Goal: Information Seeking & Learning: Learn about a topic

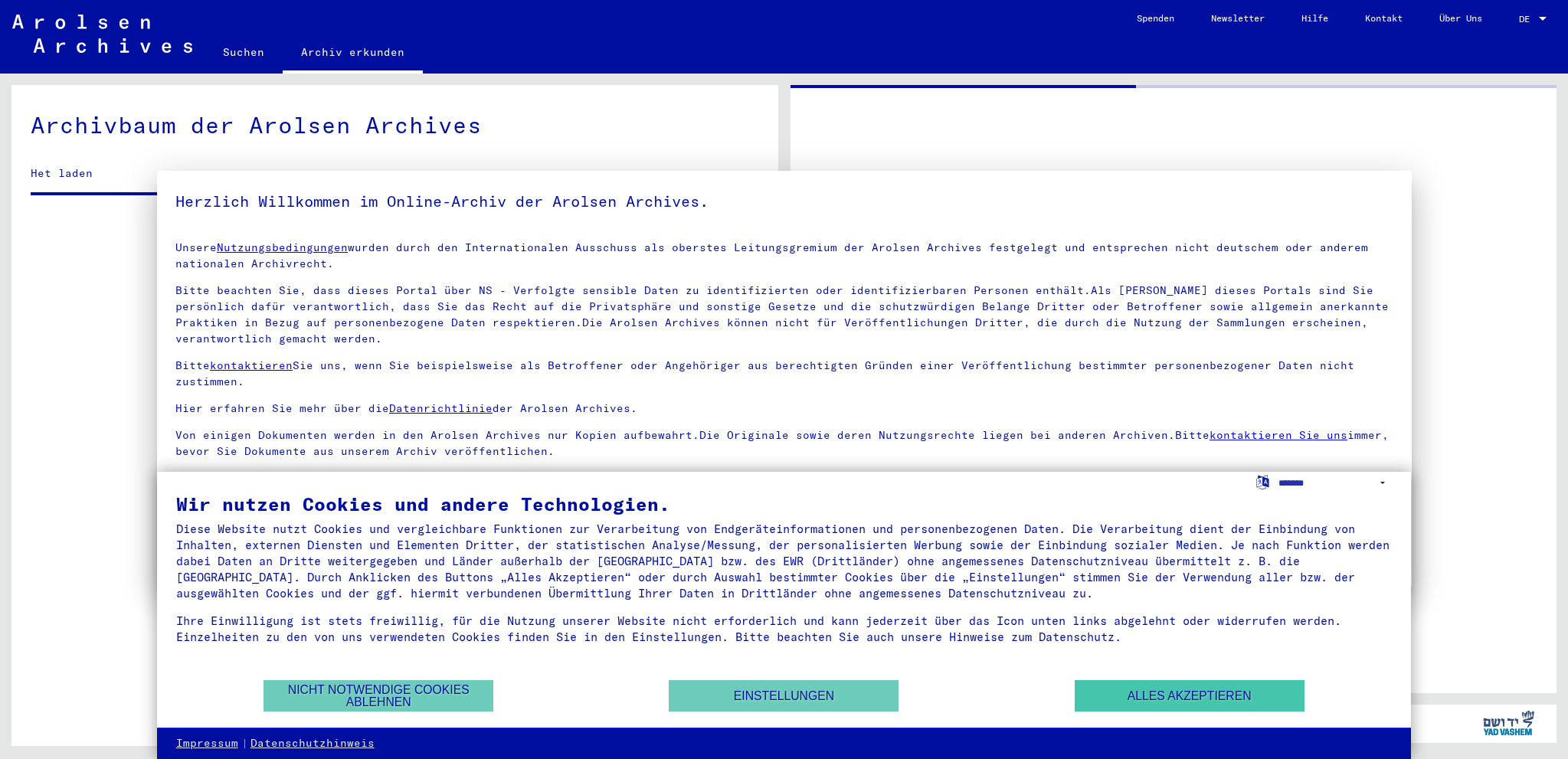
click at [1231, 696] on button "Alles akzeptieren" at bounding box center [1190, 695] width 230 height 31
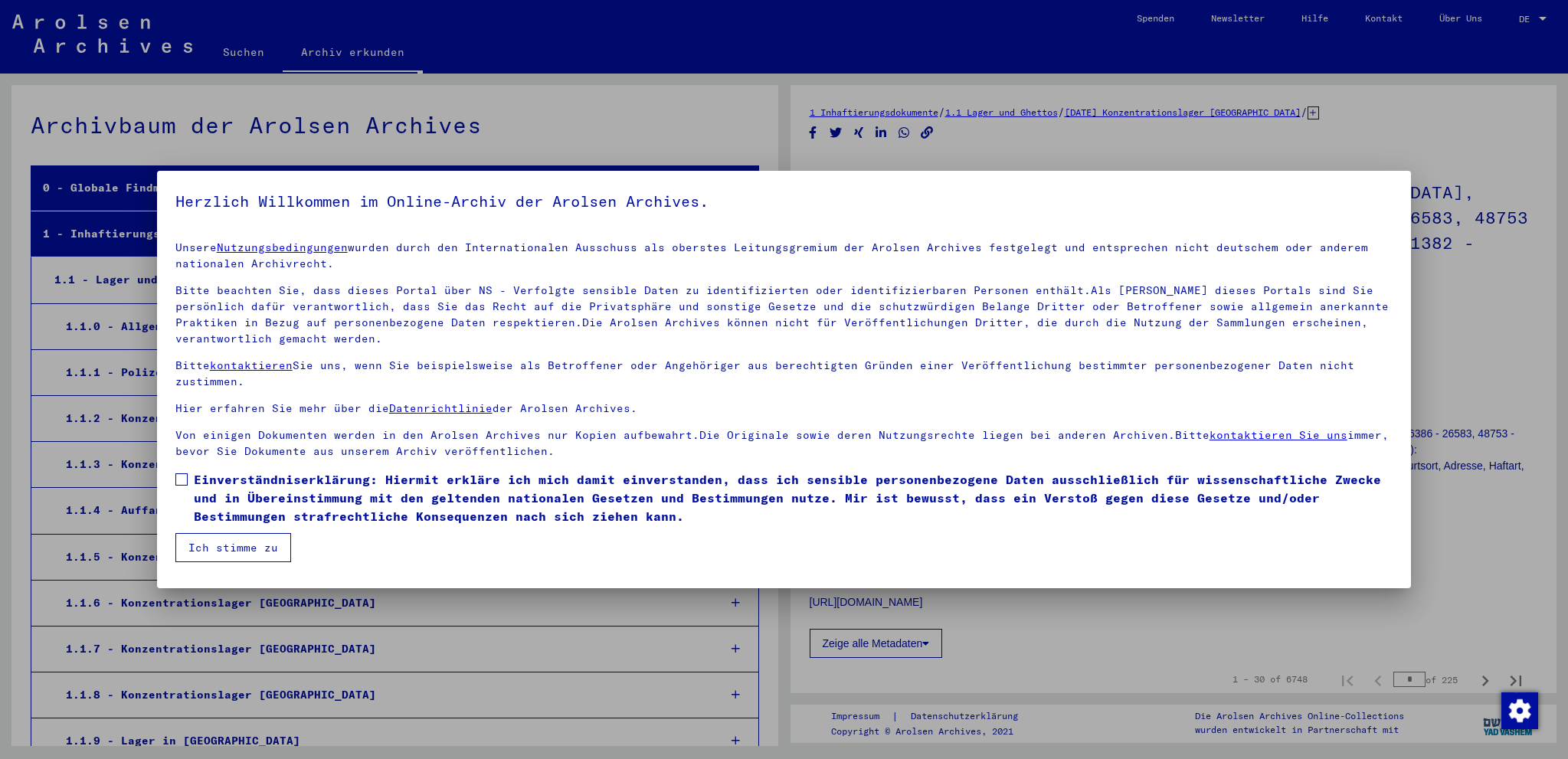
scroll to position [2302, 0]
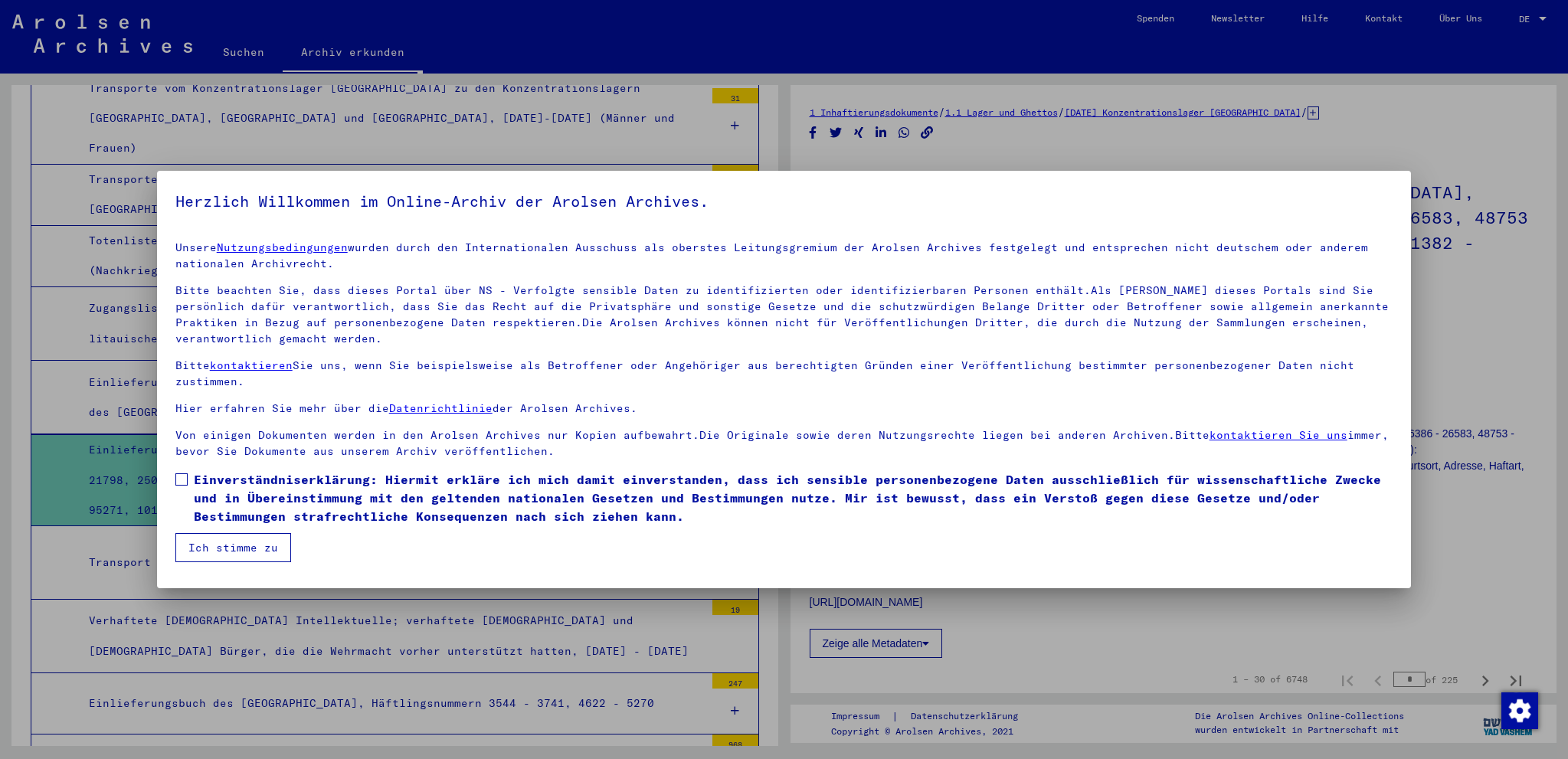
click at [240, 543] on button "Ich stimme zu" at bounding box center [233, 547] width 116 height 29
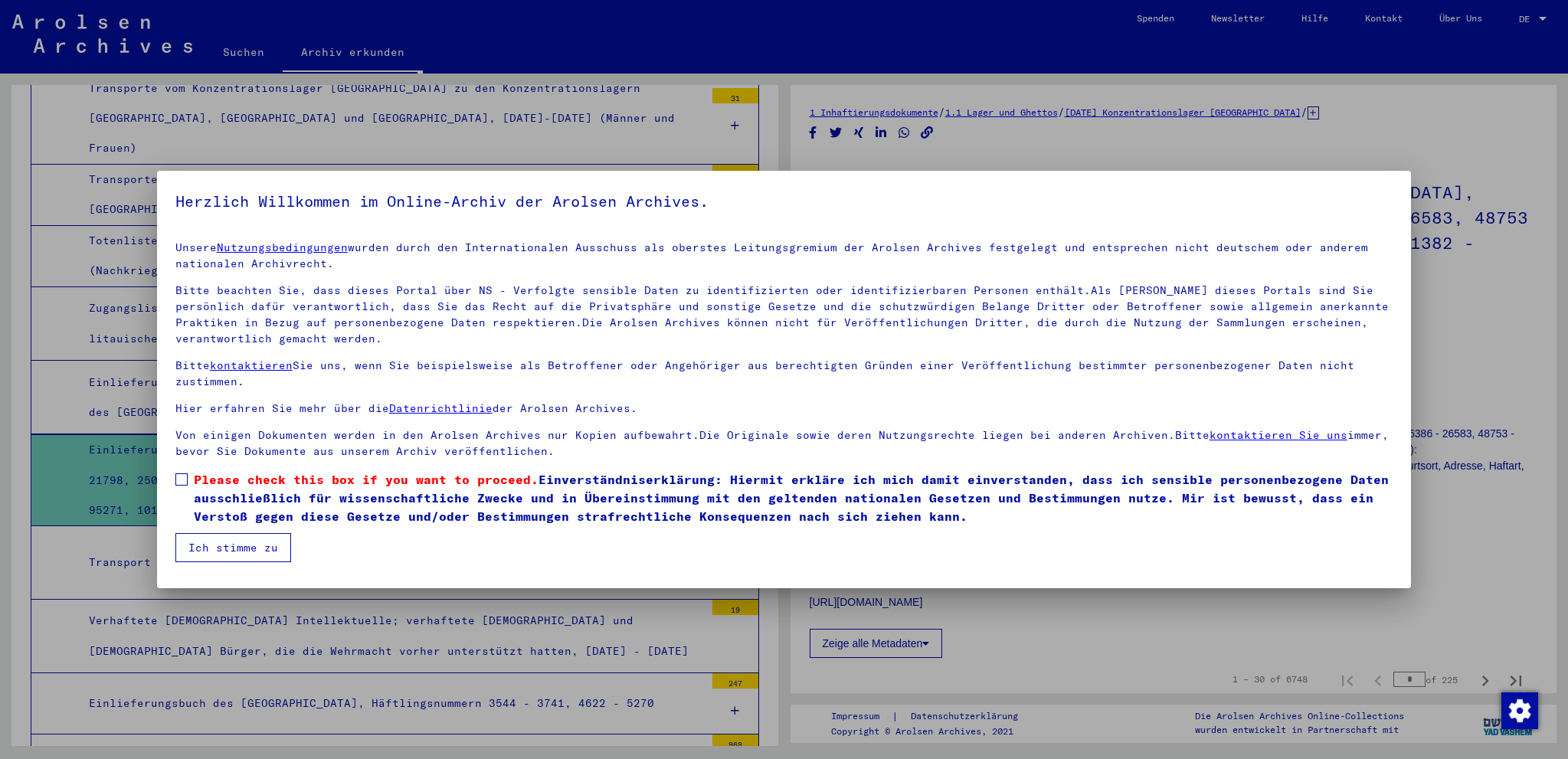
click at [244, 552] on button "Ich stimme zu" at bounding box center [233, 547] width 116 height 29
click at [178, 479] on span at bounding box center [181, 479] width 12 height 12
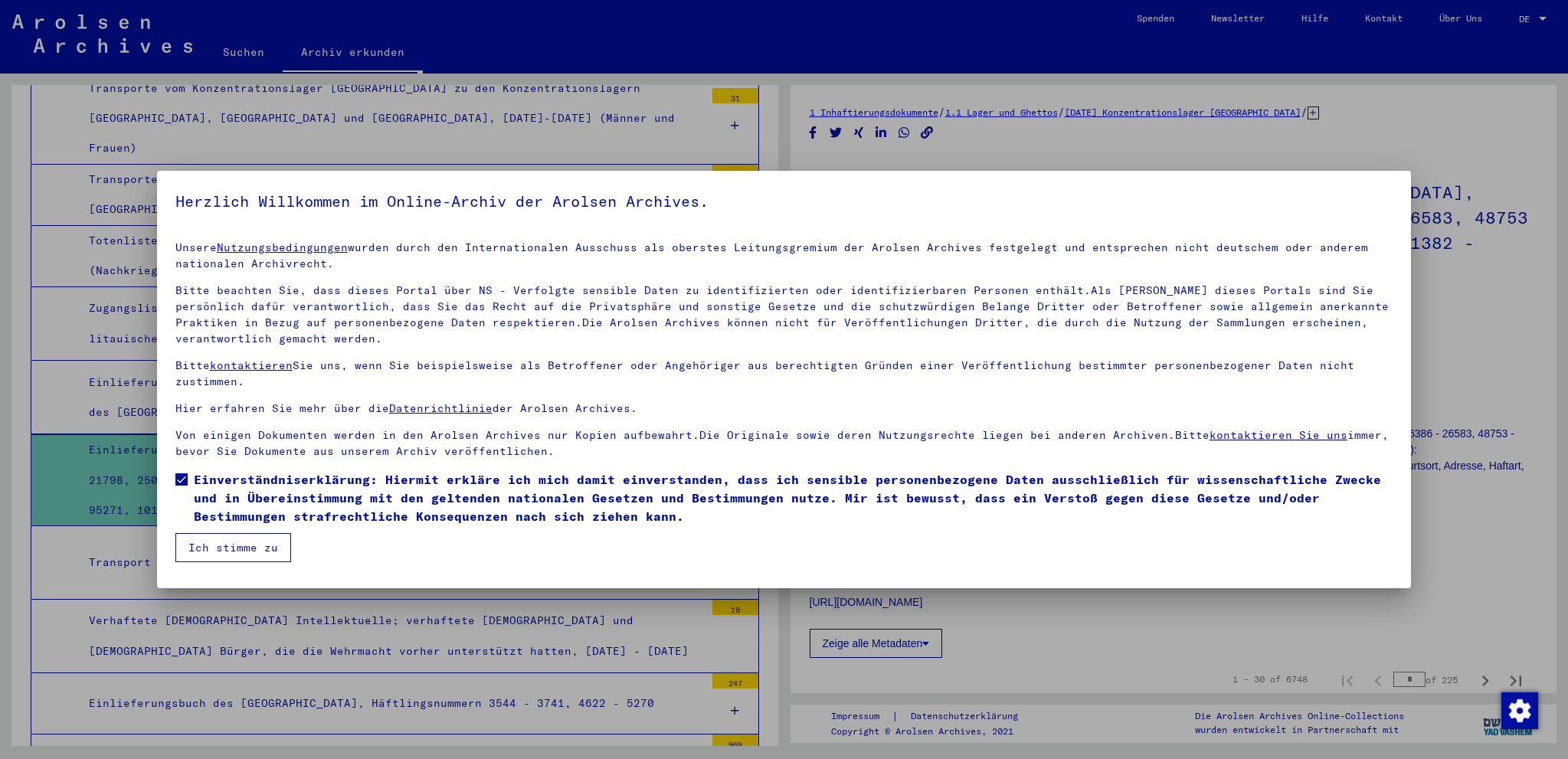
click at [232, 544] on button "Ich stimme zu" at bounding box center [233, 547] width 116 height 29
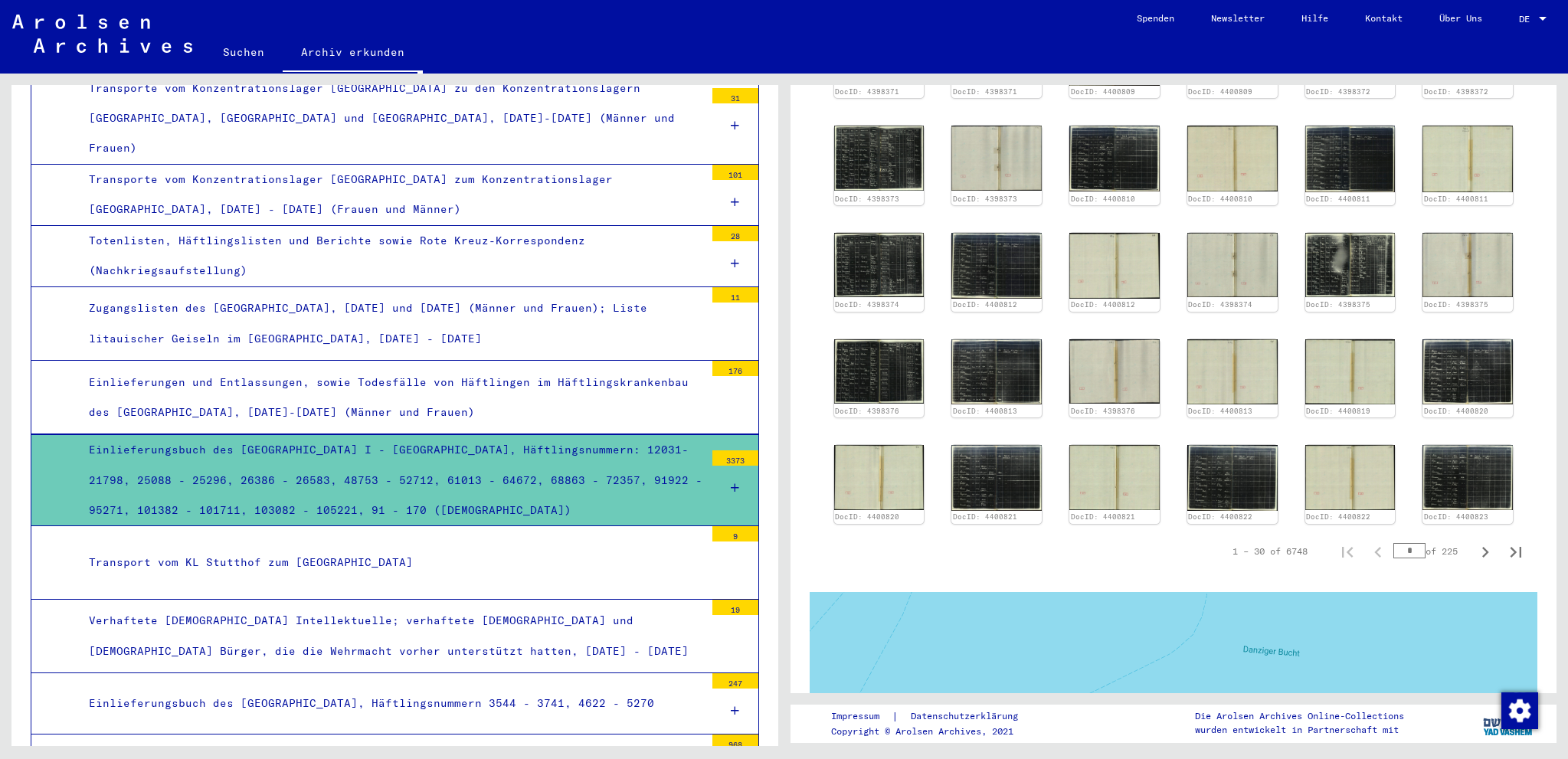
scroll to position [709, 0]
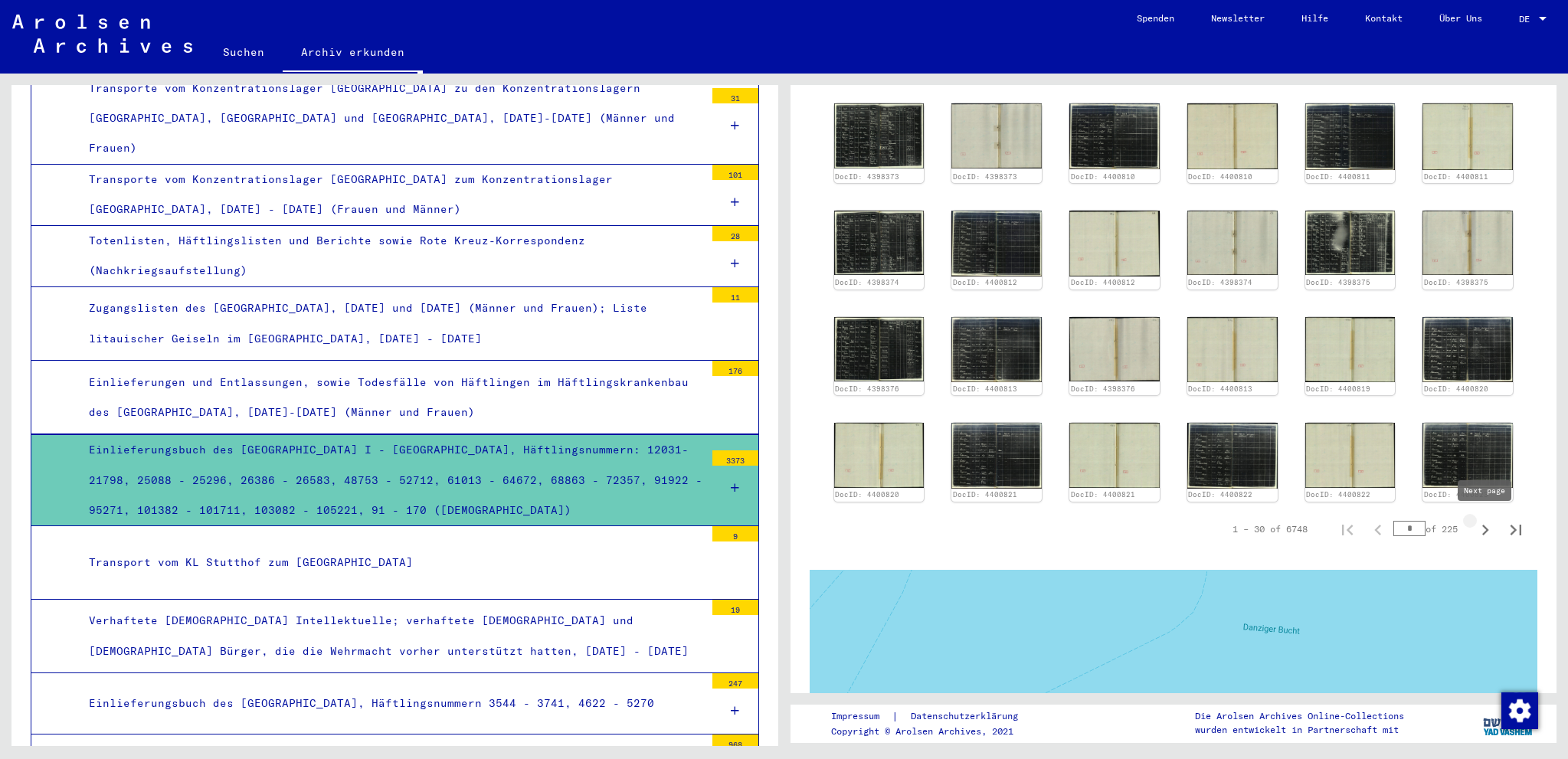
click at [1486, 532] on icon "Next page" at bounding box center [1484, 529] width 21 height 21
type input "*"
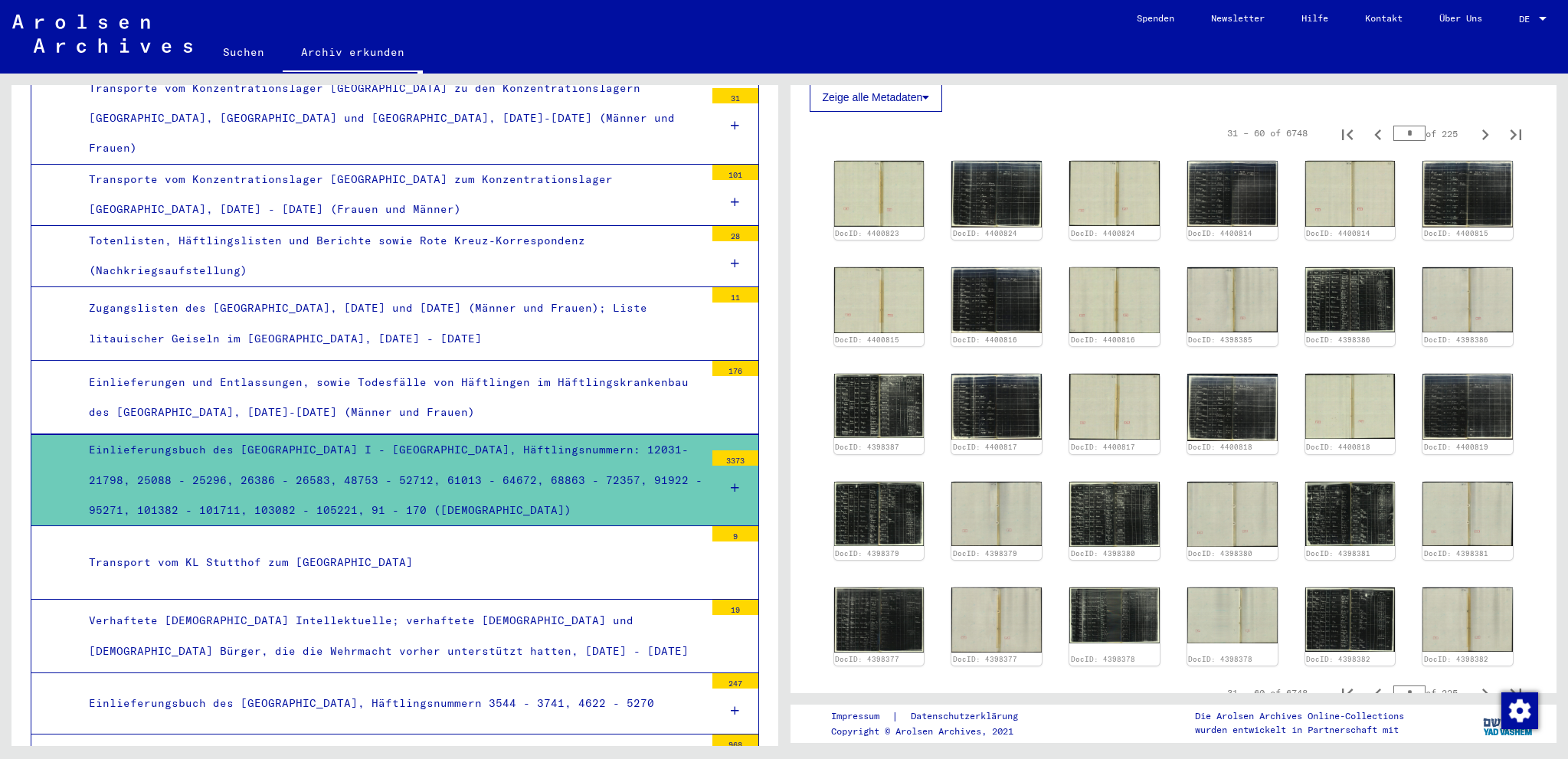
scroll to position [548, 0]
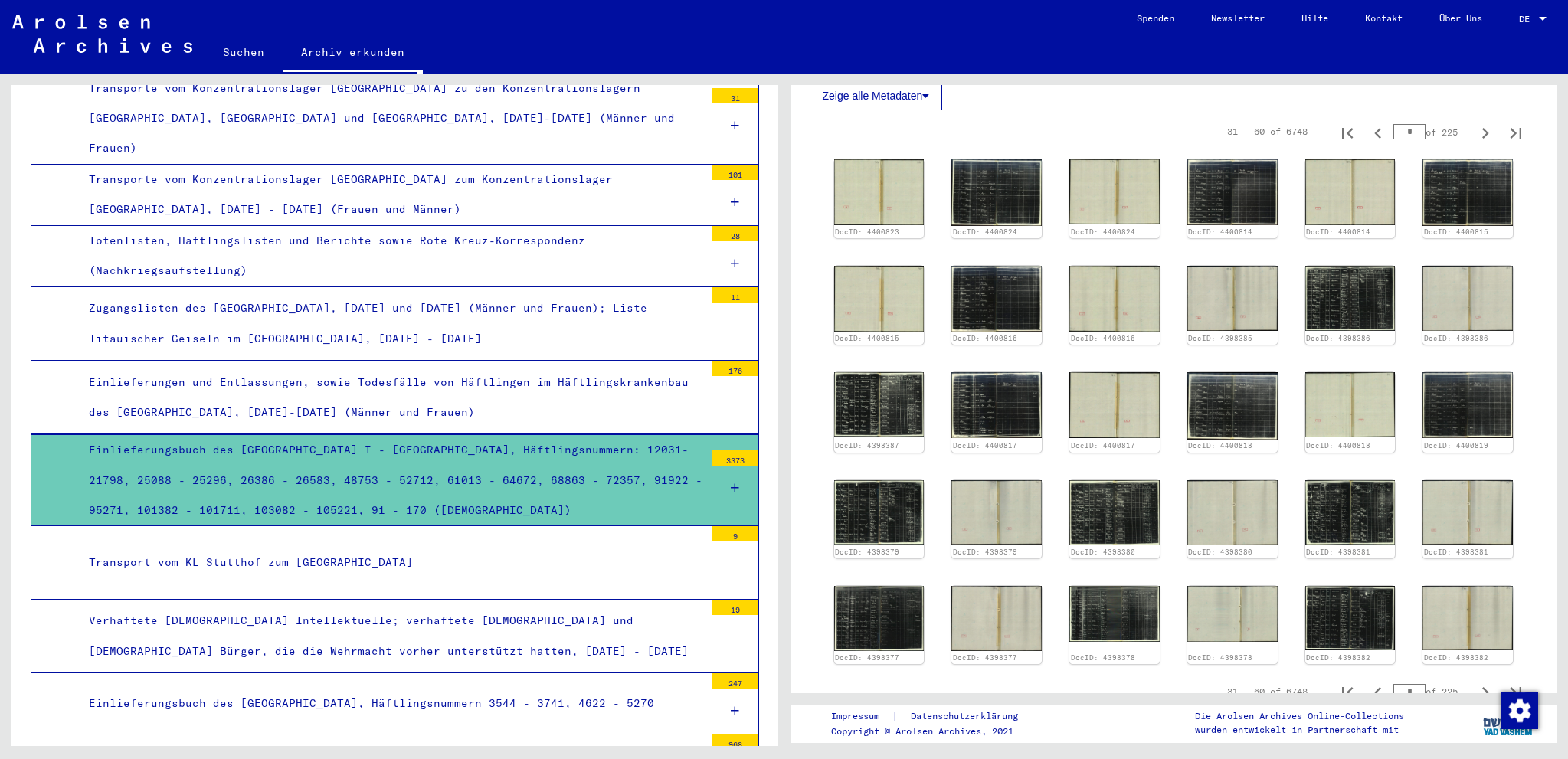
click at [735, 483] on icon at bounding box center [735, 488] width 8 height 11
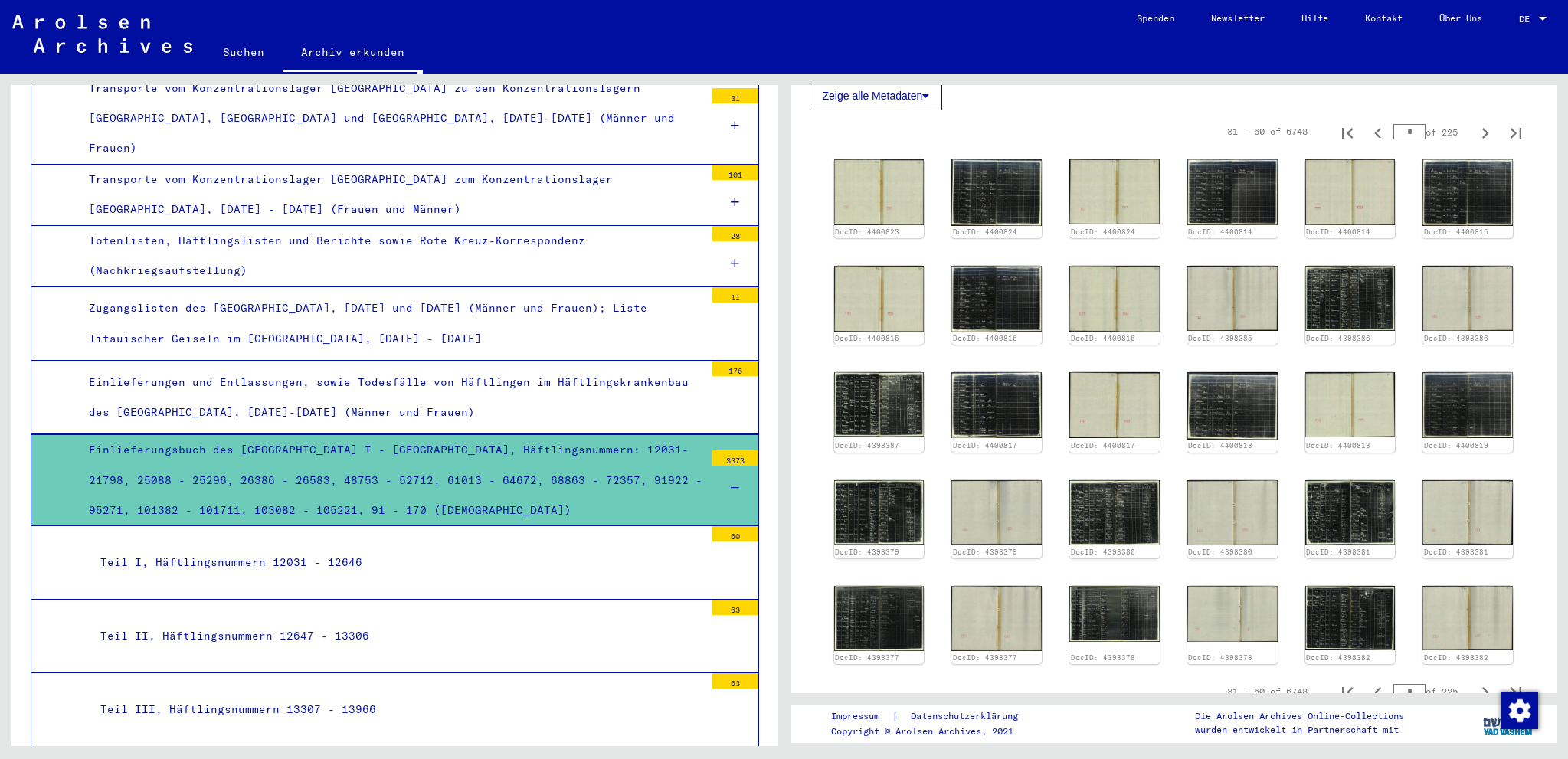
click at [494, 434] on div "Einlieferungsbuch des [GEOGRAPHIC_DATA] I - [GEOGRAPHIC_DATA], Häftlingsnummern…" at bounding box center [391, 479] width 628 height 90
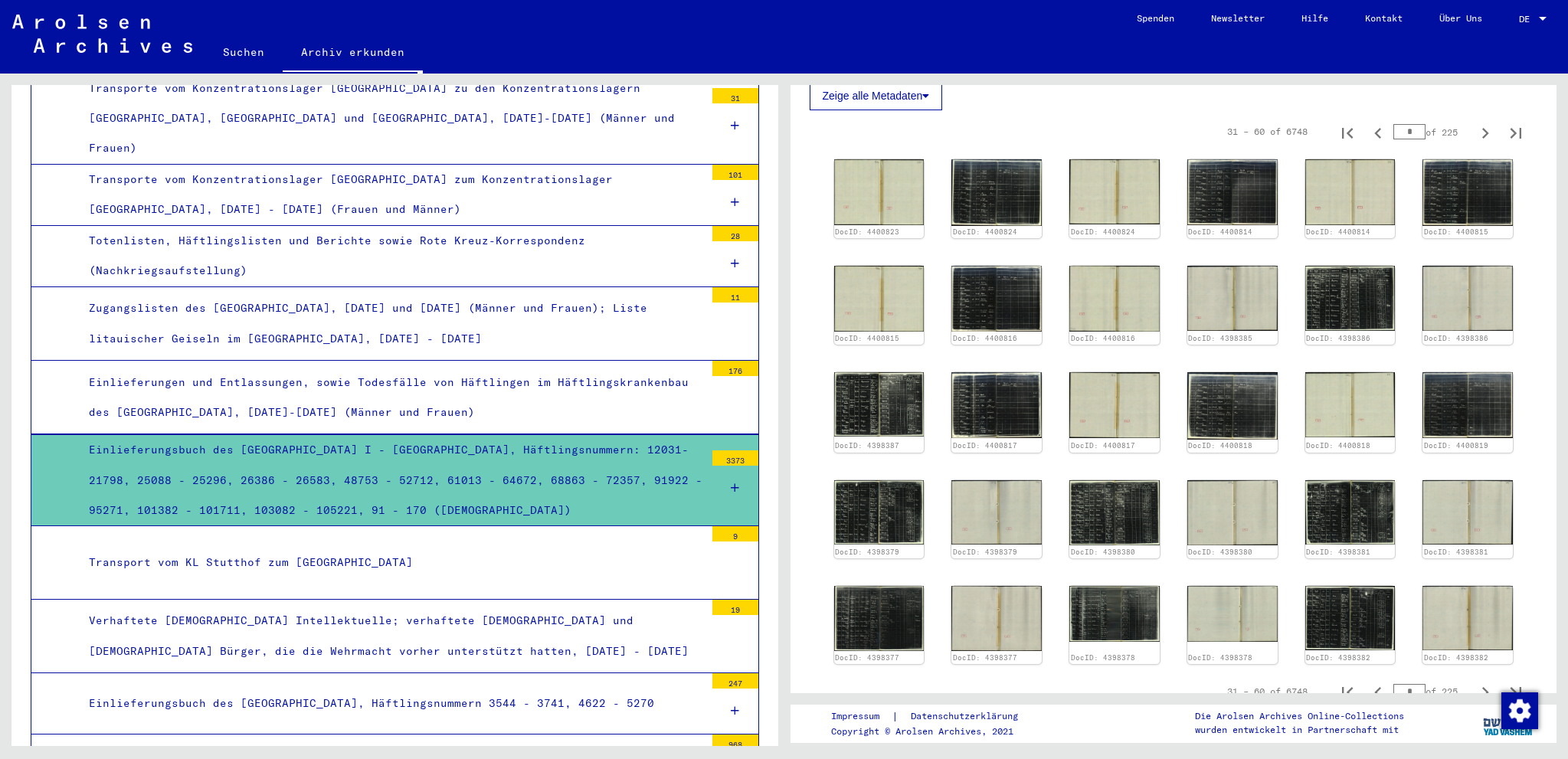
click at [494, 434] on div "Einlieferungsbuch des [GEOGRAPHIC_DATA] I - [GEOGRAPHIC_DATA], Häftlingsnummern…" at bounding box center [391, 479] width 628 height 90
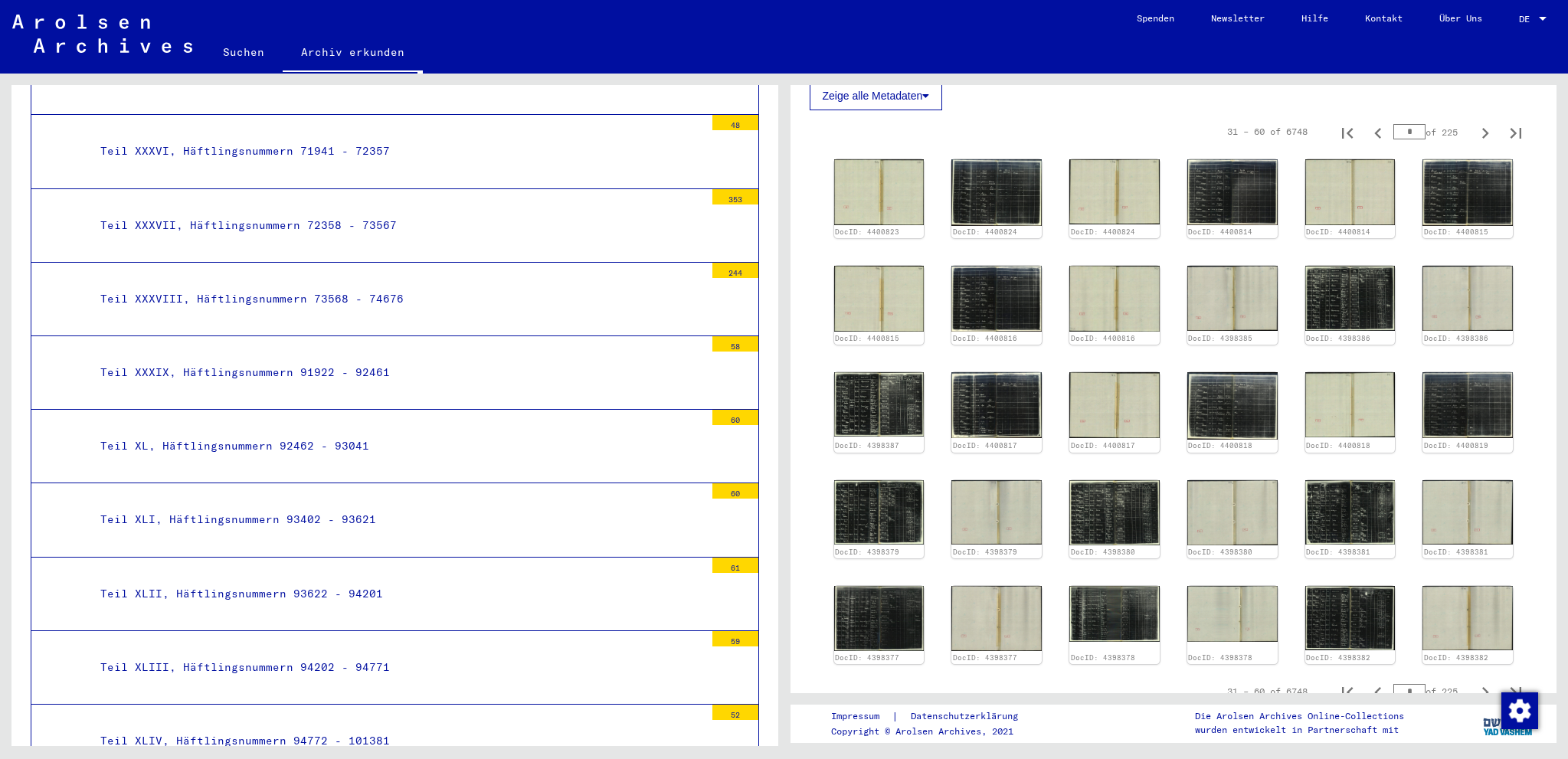
scroll to position [5284, 0]
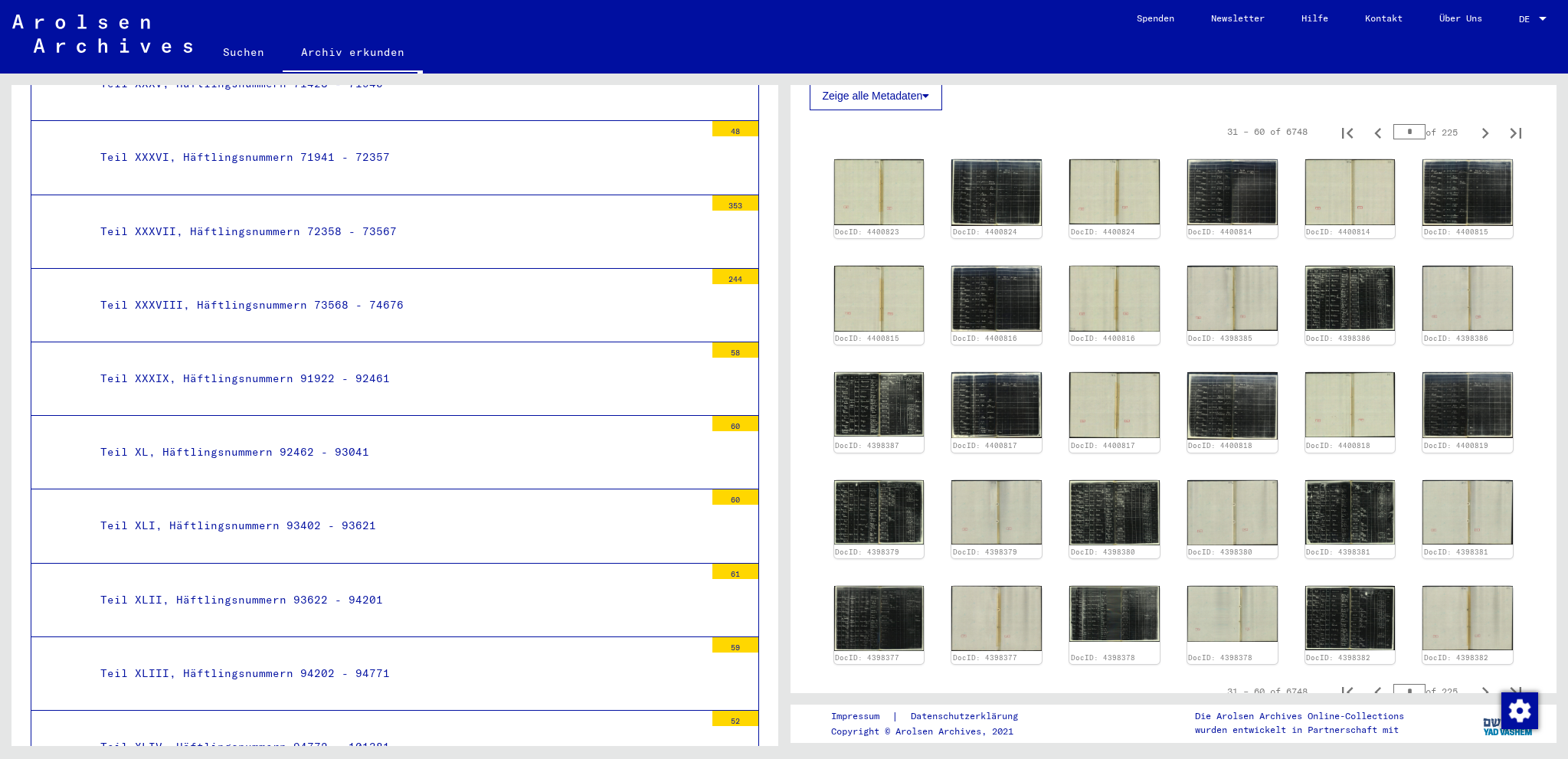
click at [246, 732] on div "Teil XLIV, Häftlingsnummern 94772 - 101381" at bounding box center [397, 746] width 616 height 30
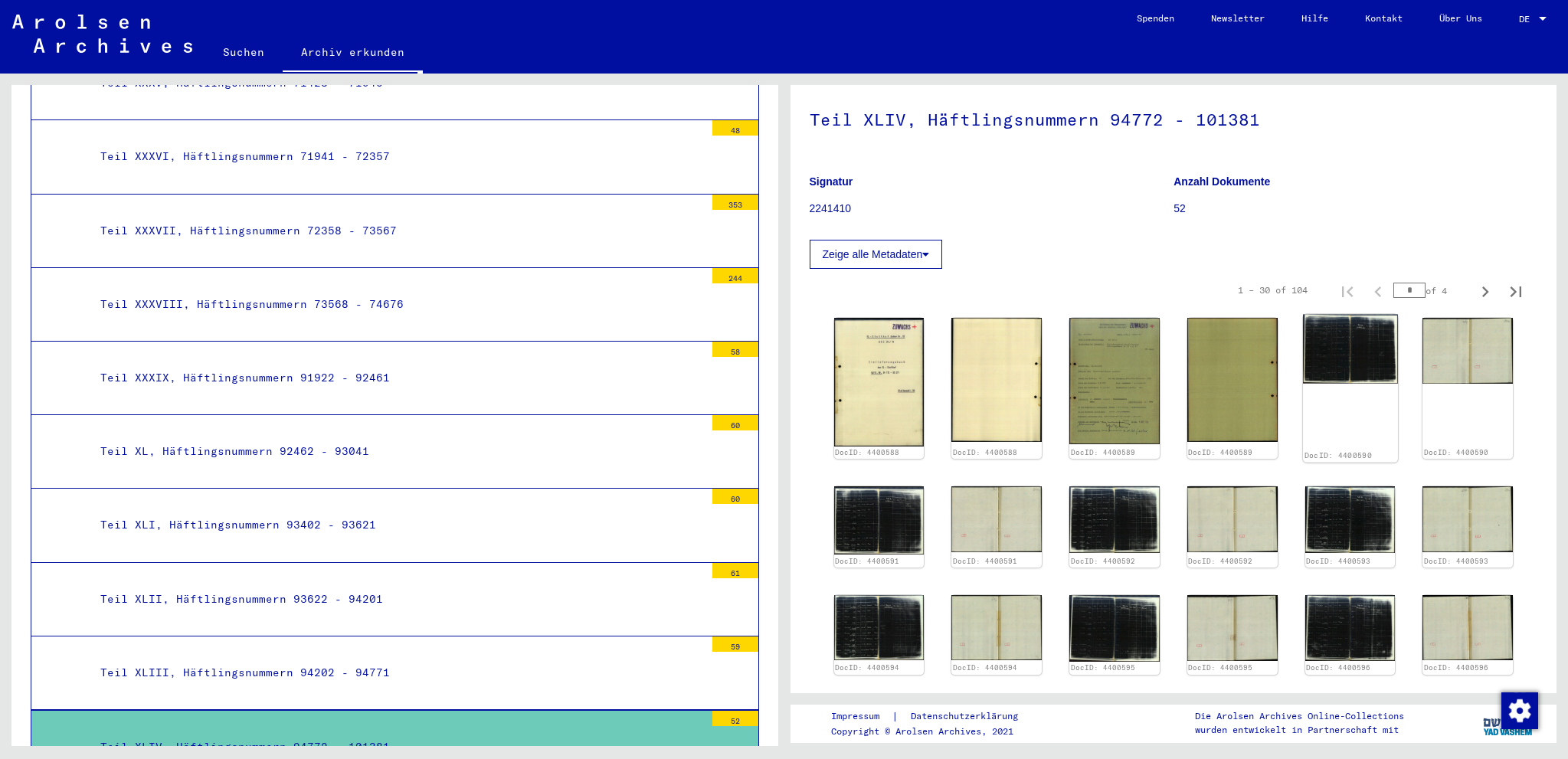
scroll to position [85, 0]
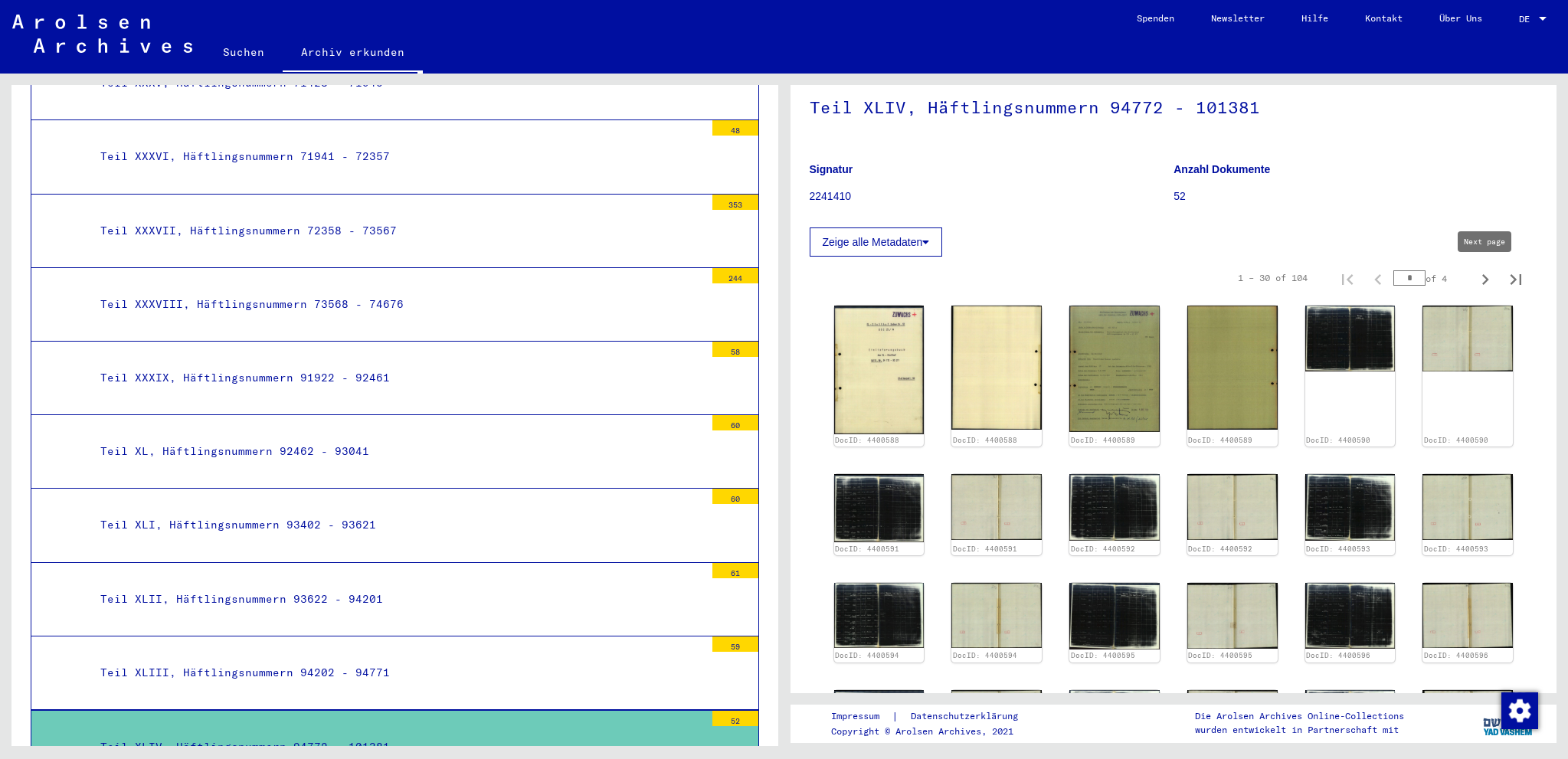
click at [1485, 281] on icon "Next page" at bounding box center [1486, 279] width 7 height 11
type input "*"
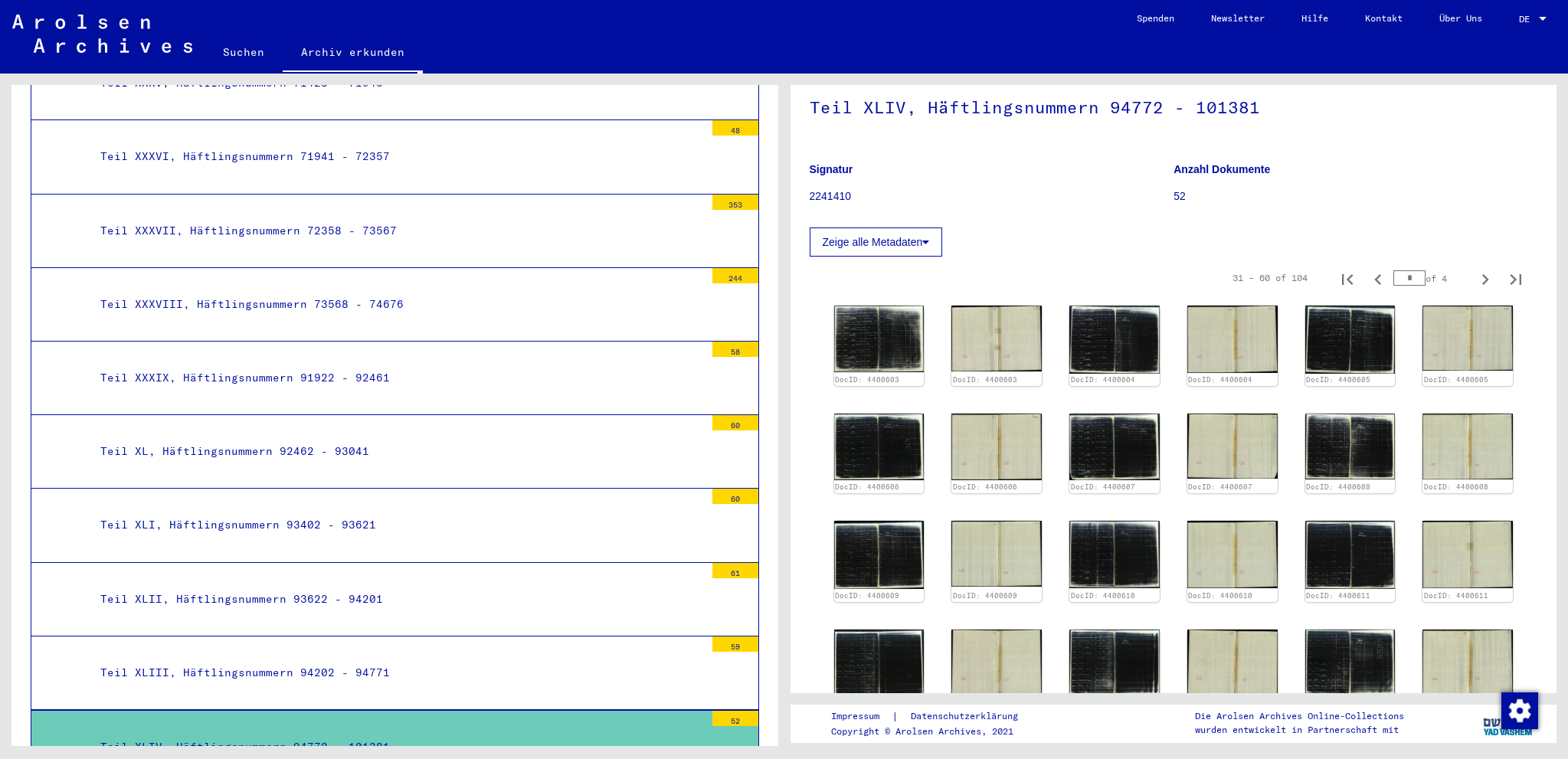
click at [1485, 281] on icon "Next page" at bounding box center [1486, 279] width 7 height 11
type input "*"
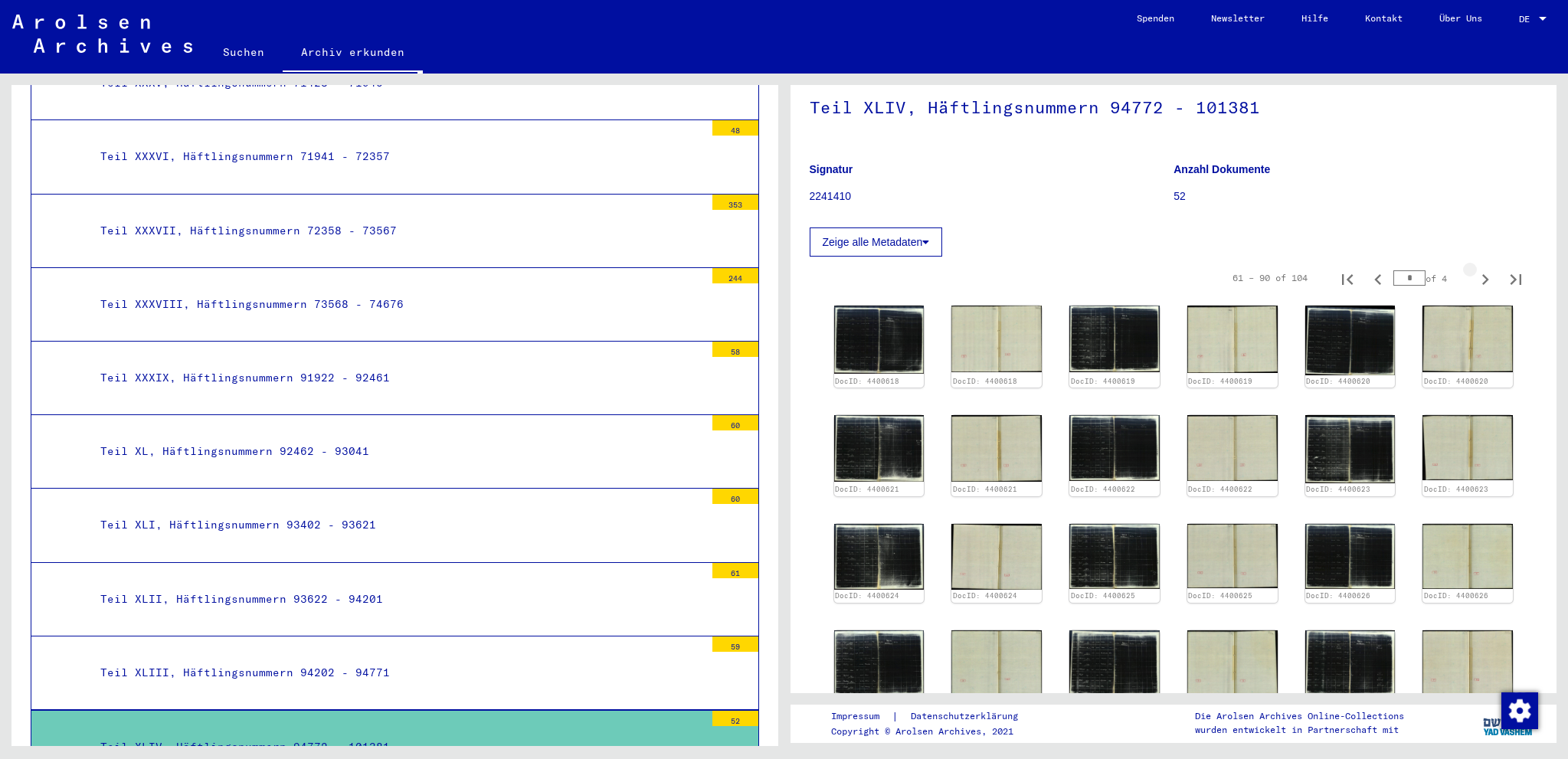
click at [1485, 281] on icon "Next page" at bounding box center [1486, 279] width 7 height 11
type input "*"
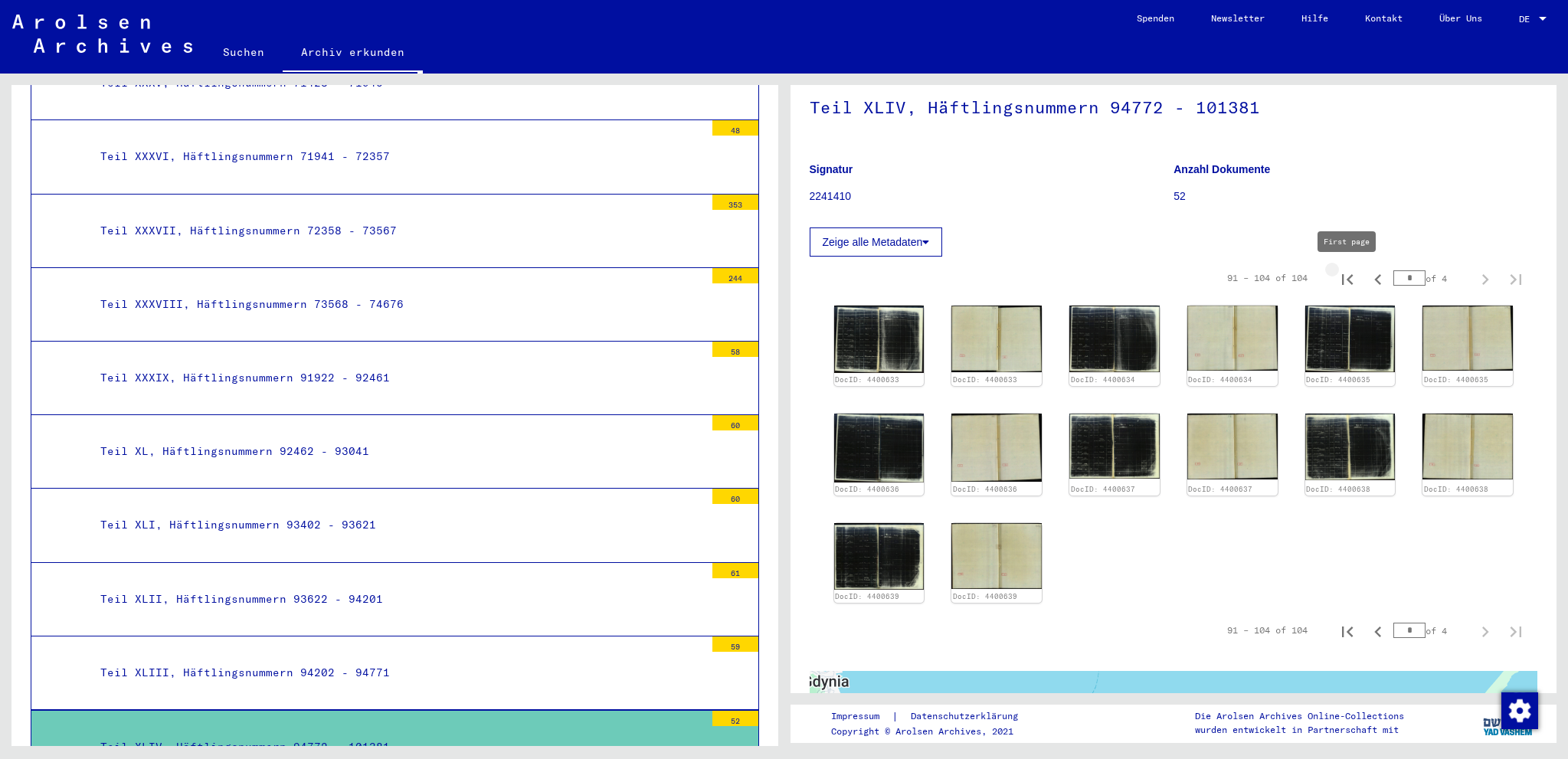
click at [1351, 280] on icon "First page" at bounding box center [1346, 279] width 21 height 21
type input "*"
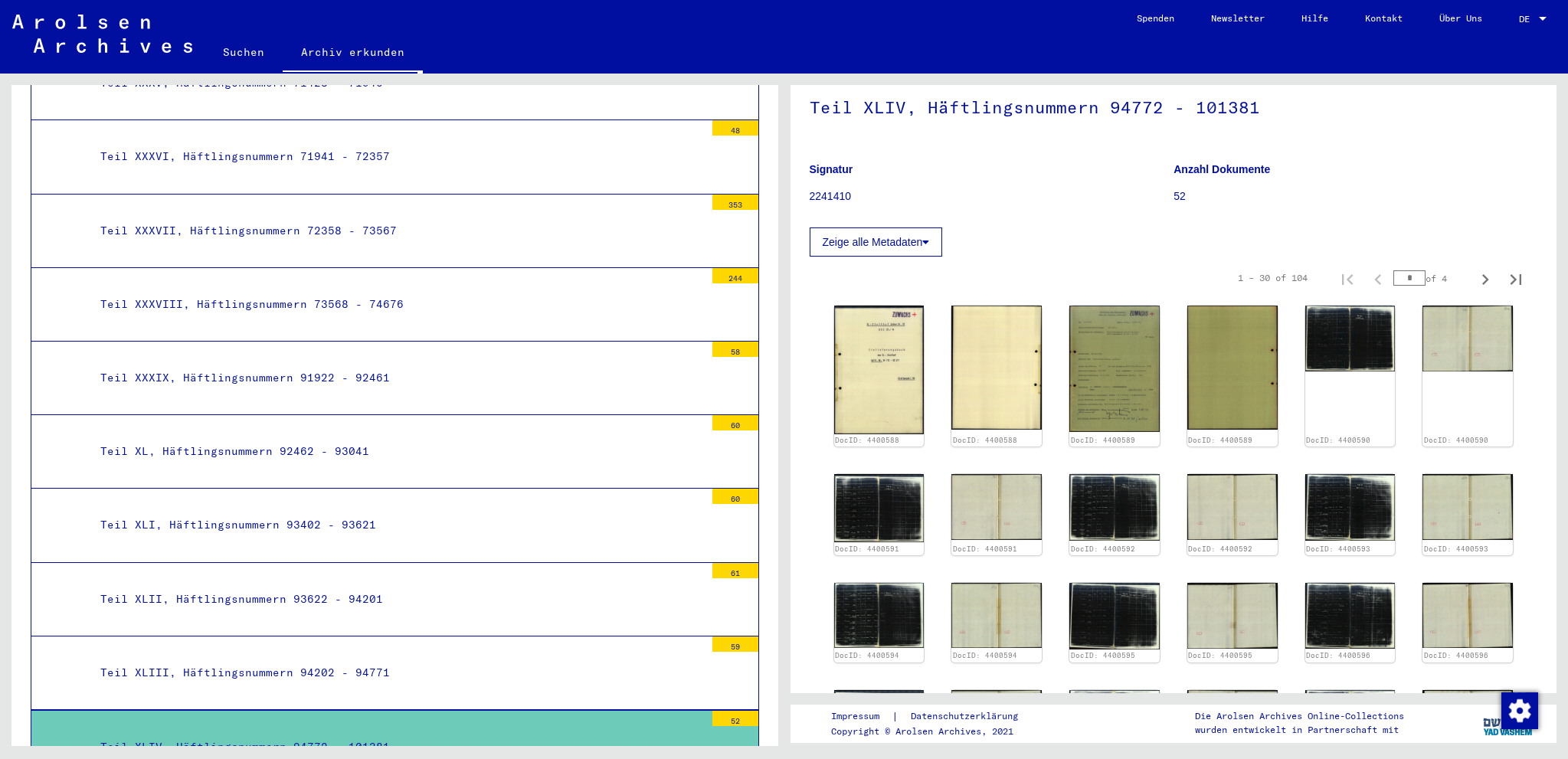
click at [331, 658] on div "Teil XLIII, Häftlingsnummern 94202 - 94771" at bounding box center [397, 672] width 616 height 30
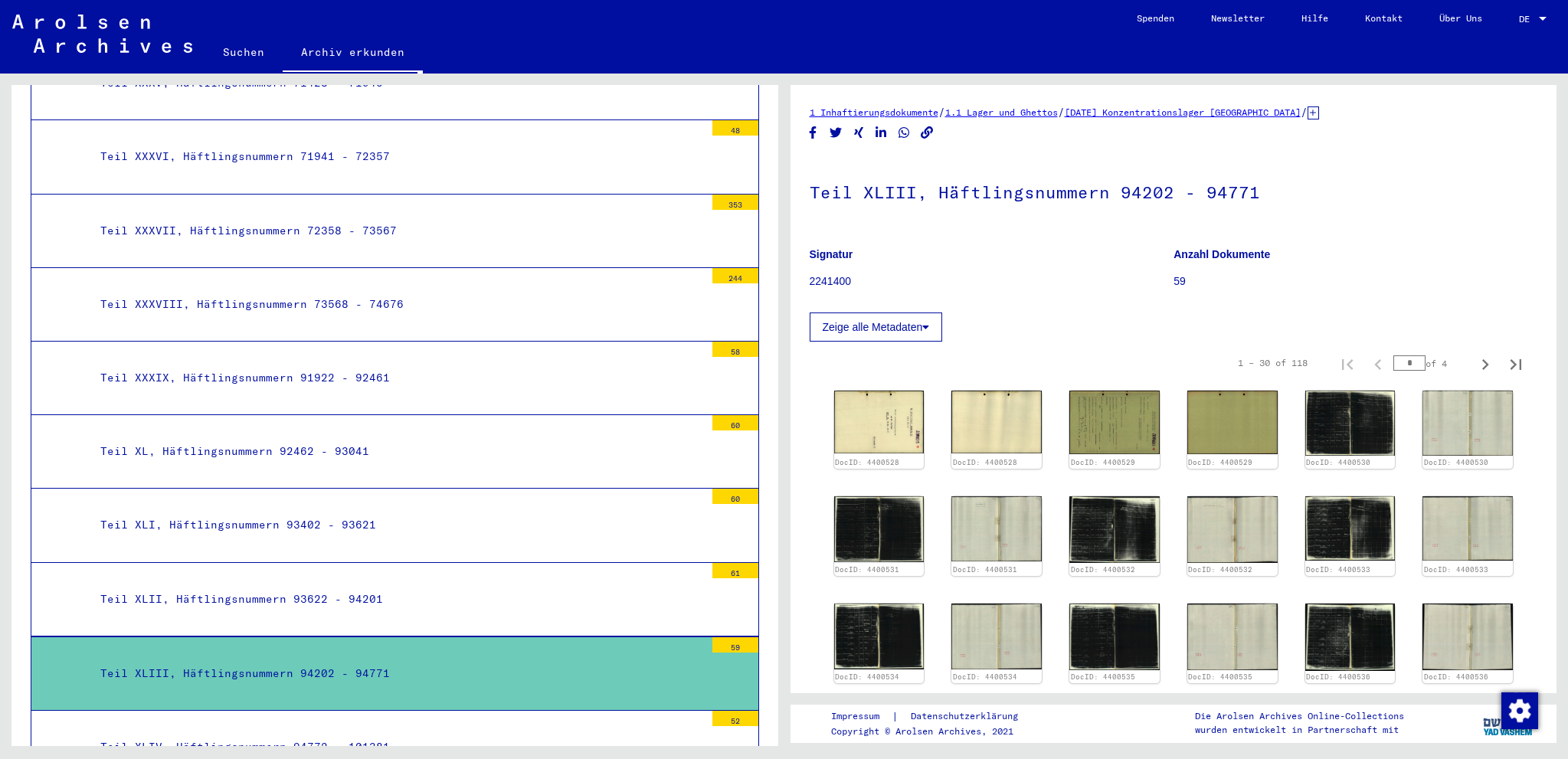
click at [354, 584] on div "Teil XLII, Häftlingsnummern 93622 - 94201" at bounding box center [397, 598] width 616 height 30
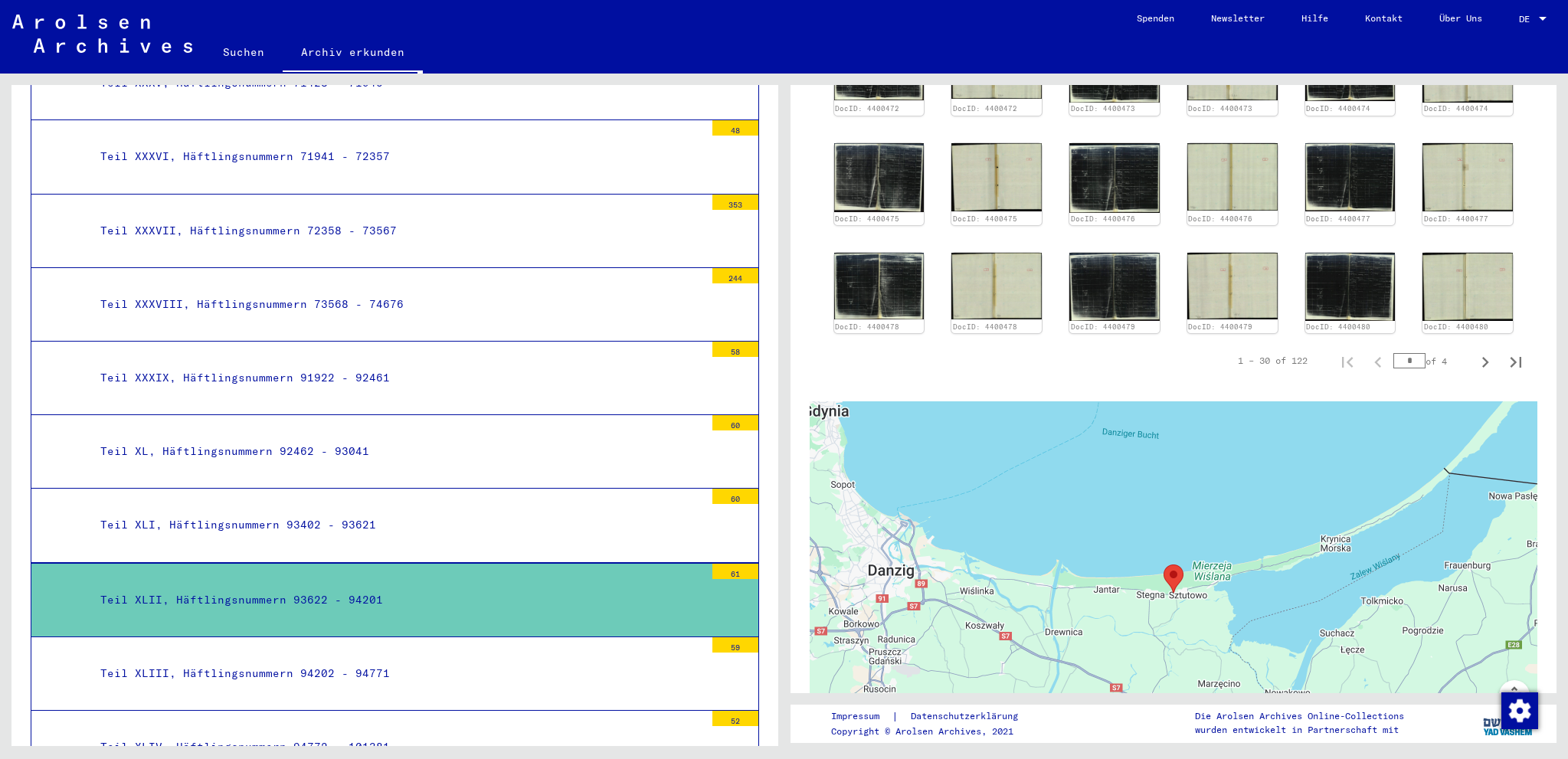
scroll to position [679, 0]
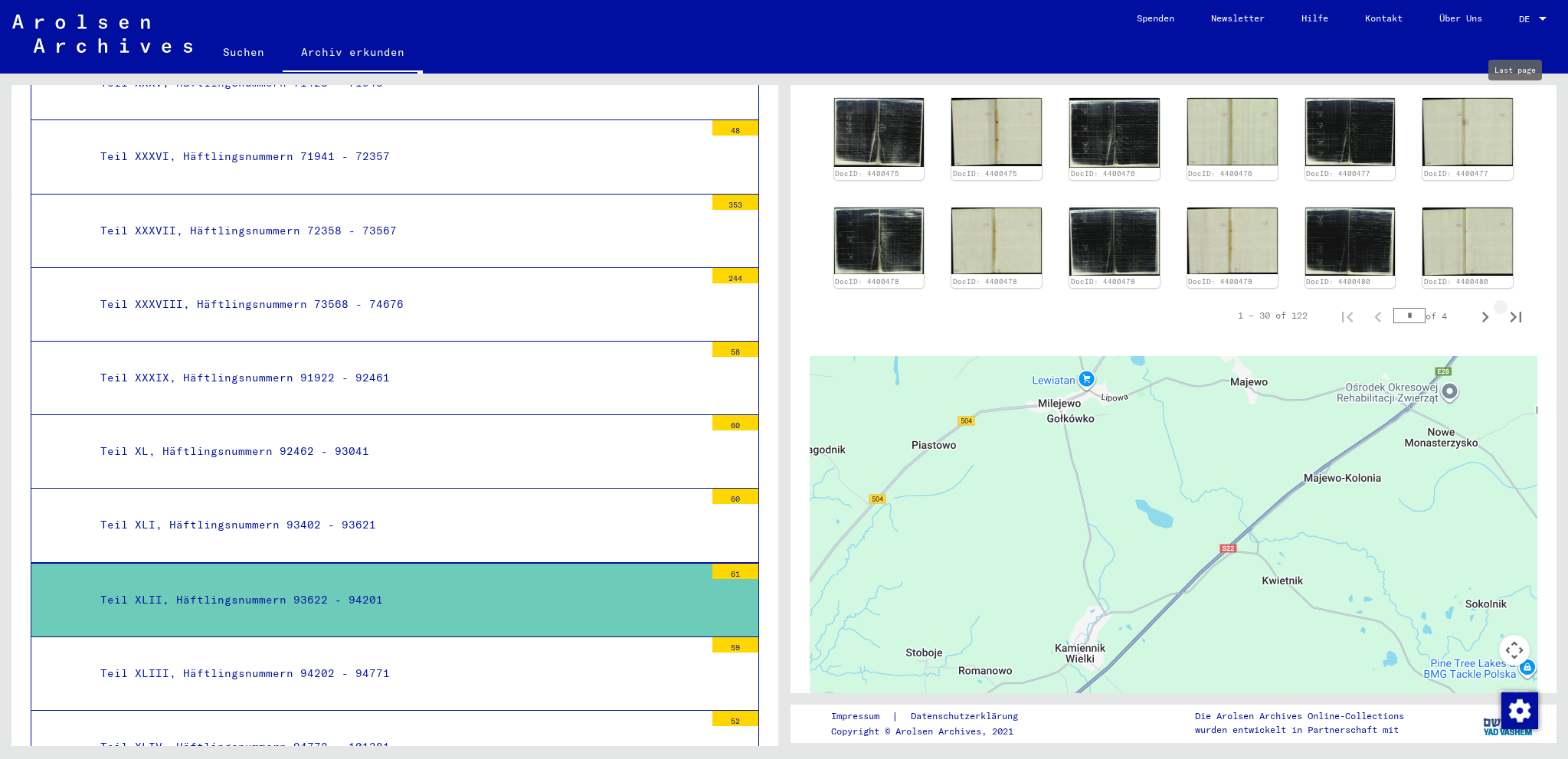
drag, startPoint x: 1510, startPoint y: 106, endPoint x: 1438, endPoint y: 128, distance: 75.3
click at [1509, 106] on yv-its-full-details-images "1 – 30 of 122 * of 4 DocID: 4400466 DocID: 4400466 DocID: 4400467 DocID: 440046…" at bounding box center [1173, 0] width 728 height 674
click at [1521, 180] on yv-its-full-details-images "1 – 30 of 122 * of 4 DocID: 4400466 DocID: 4400466 DocID: 4400467 DocID: 440046…" at bounding box center [1173, 0] width 728 height 674
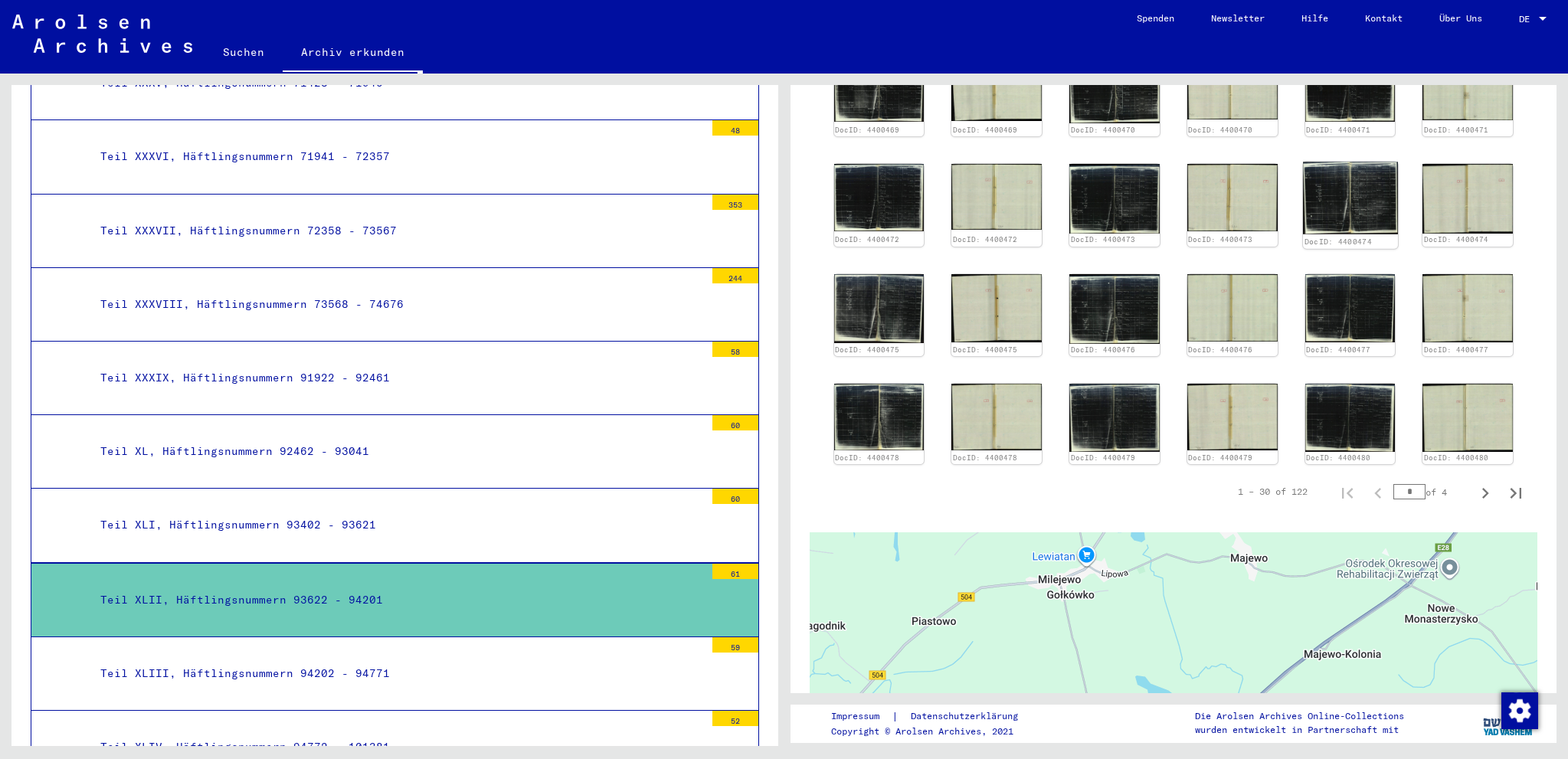
scroll to position [494, 0]
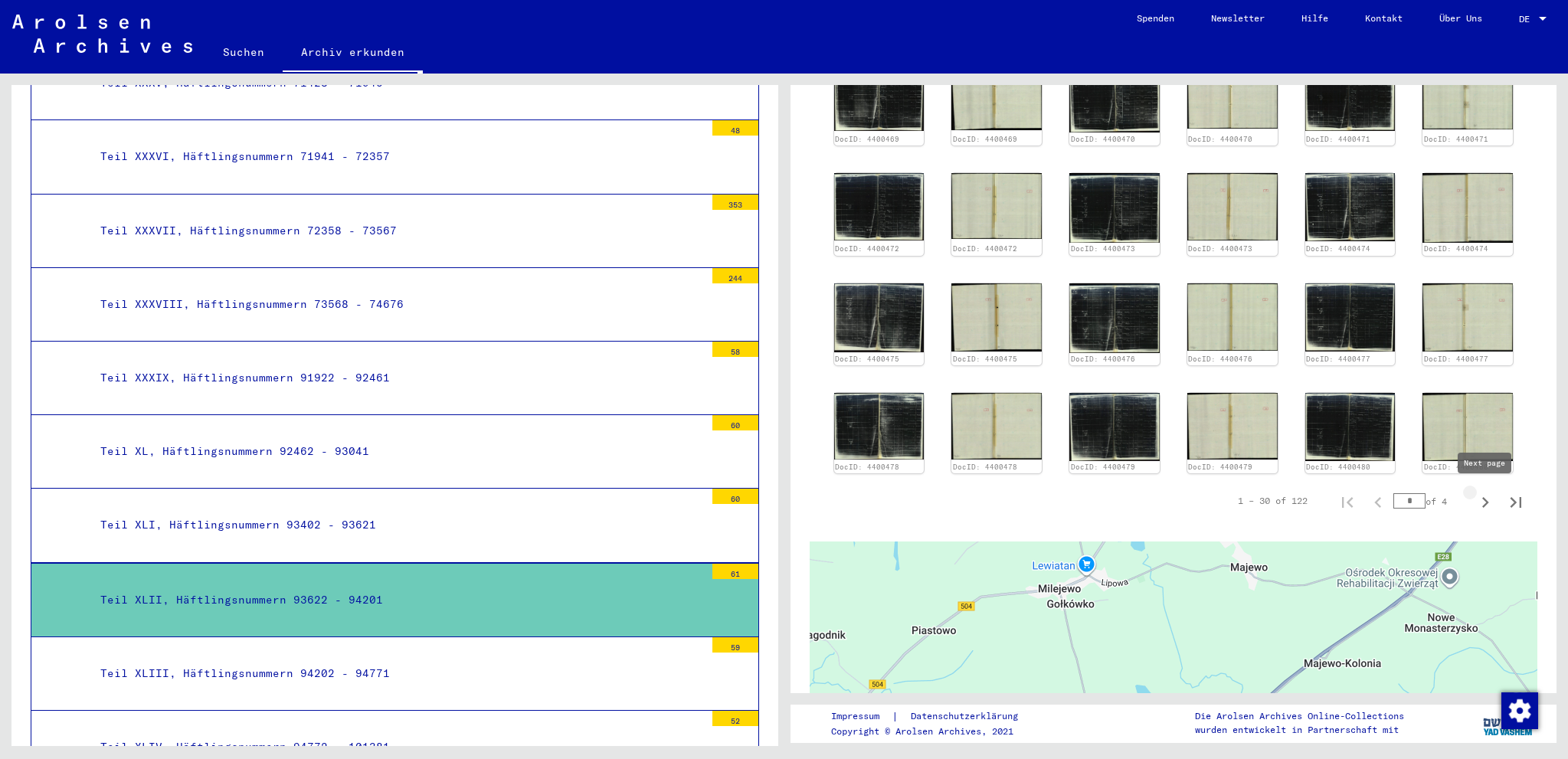
click at [1487, 502] on icon "Next page" at bounding box center [1486, 502] width 7 height 11
type input "*"
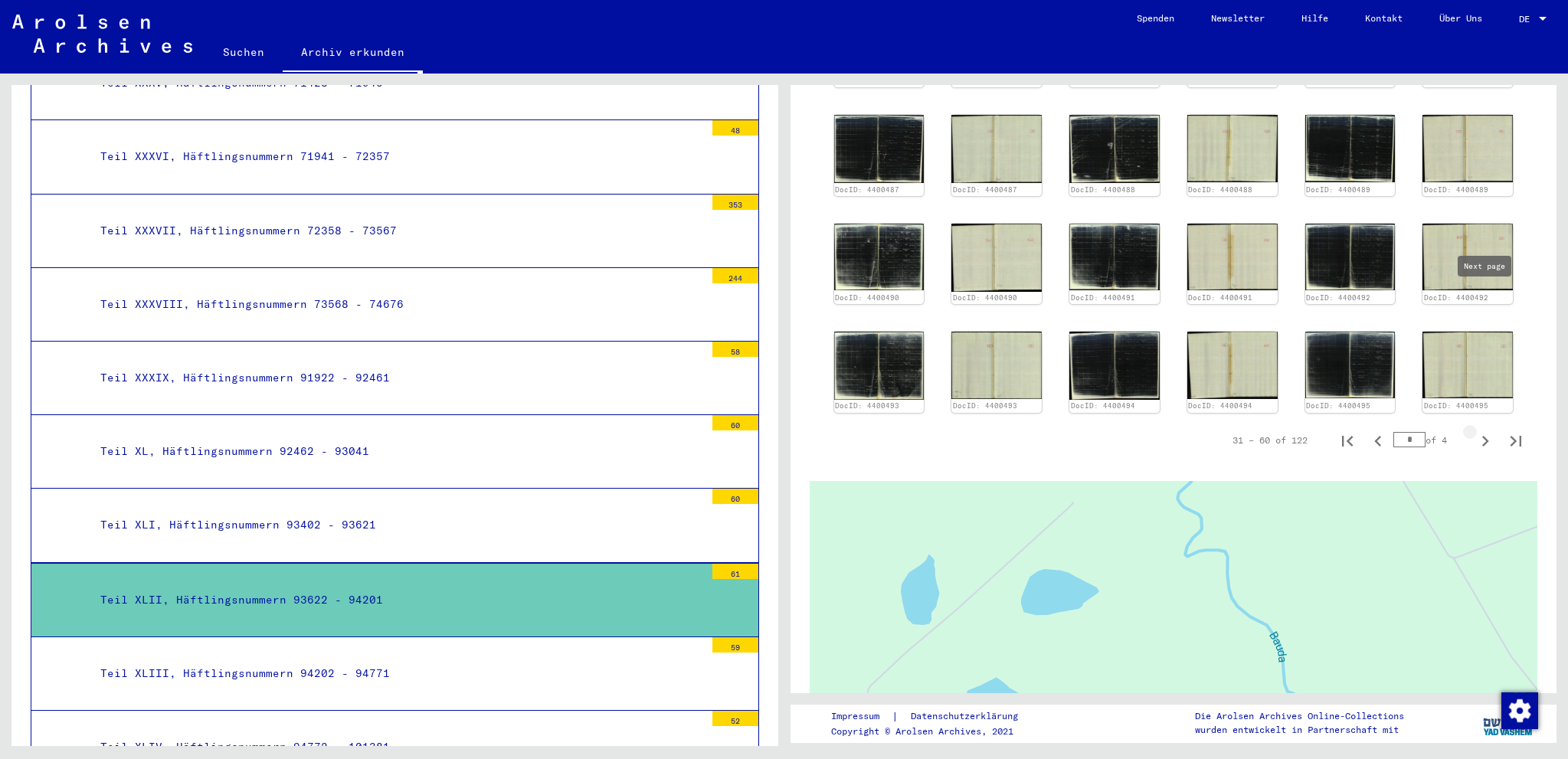
click at [1488, 430] on icon "Next page" at bounding box center [1484, 440] width 21 height 21
type input "*"
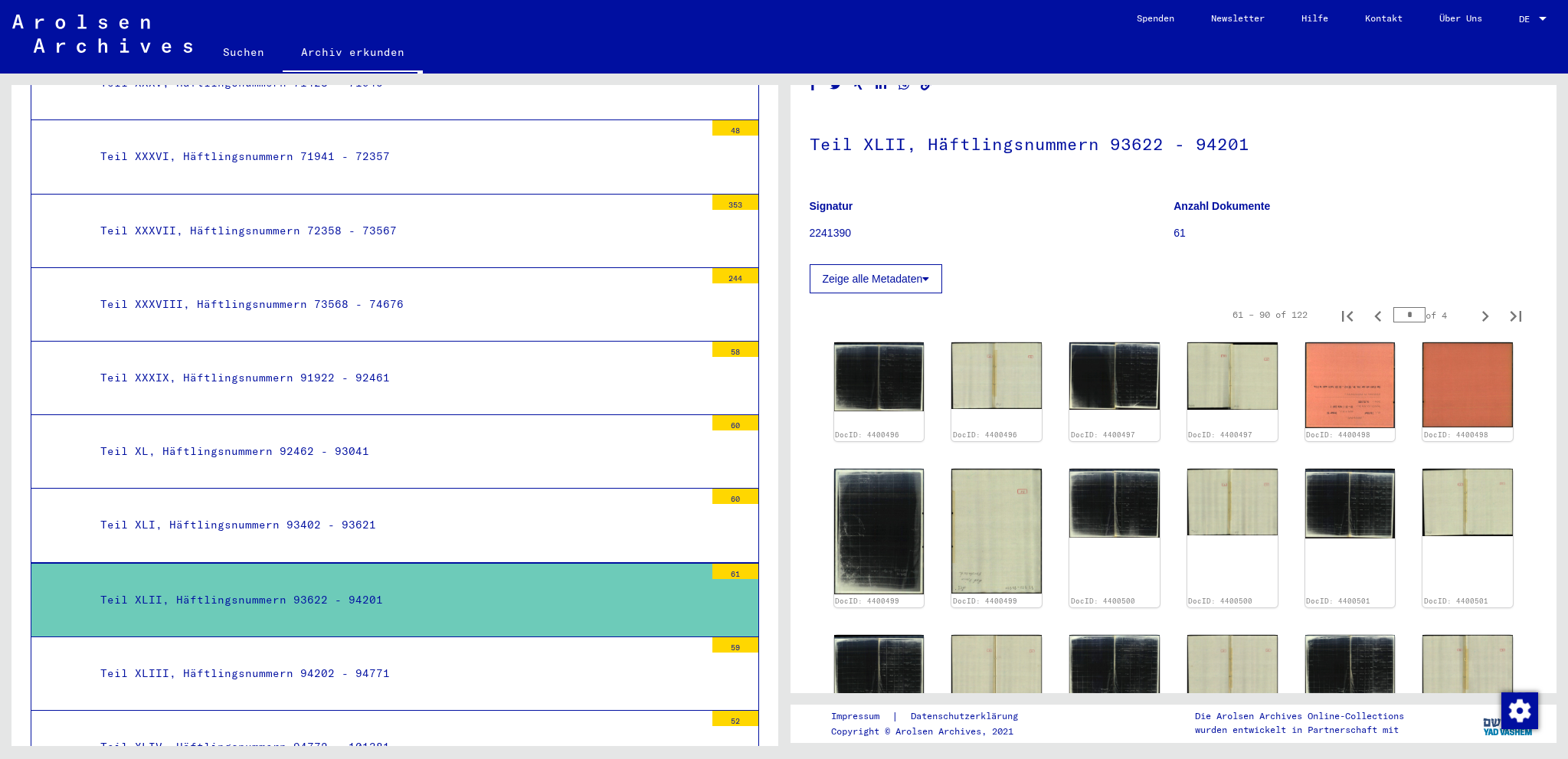
scroll to position [47, 0]
type input "*"
